Goal: Book appointment/travel/reservation

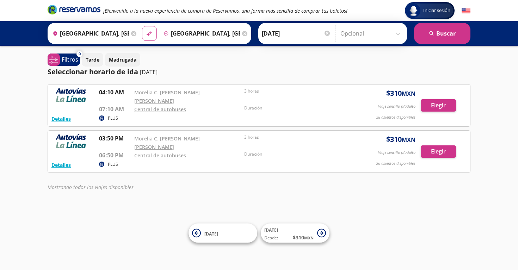
click at [168, 10] on em "¡Bienvenido a la nueva experiencia de compra de Reservamos, una forma más senci…" at bounding box center [225, 10] width 244 height 7
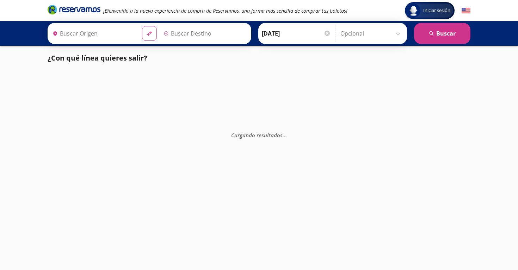
type input "[GEOGRAPHIC_DATA], [GEOGRAPHIC_DATA]"
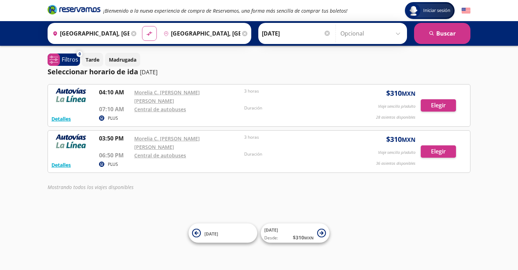
click at [155, 105] on div "Central de autobuses" at bounding box center [187, 109] width 106 height 8
click at [174, 95] on link "Morelia C. [PERSON_NAME] [PERSON_NAME]" at bounding box center [167, 96] width 66 height 15
